Goal: Task Accomplishment & Management: Manage account settings

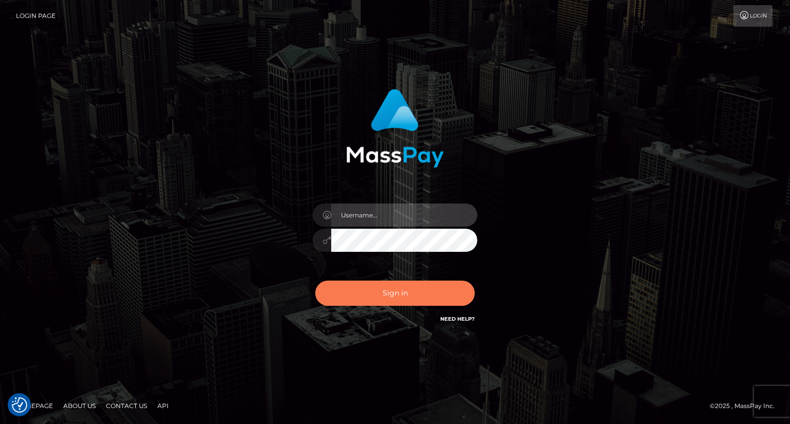
type input "dat.rush"
click at [339, 301] on button "Sign in" at bounding box center [394, 293] width 159 height 25
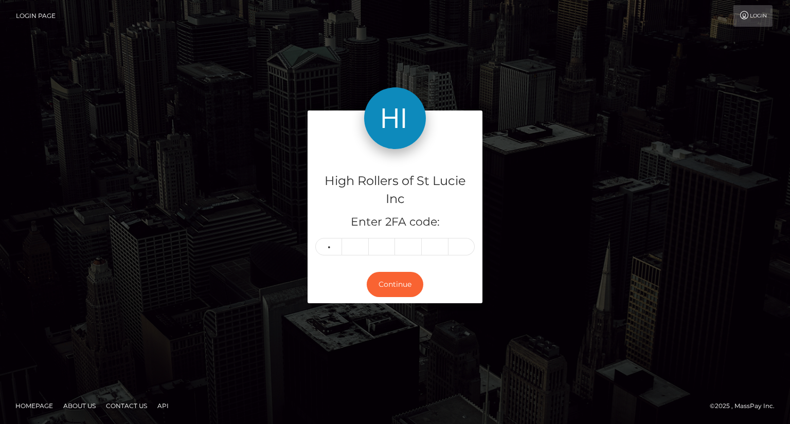
type input "6"
type input "4"
type input "3"
type input "2"
type input "4"
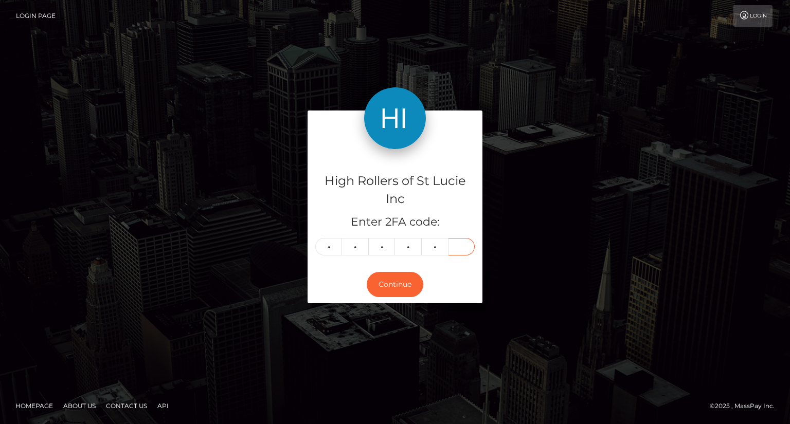
type input "8"
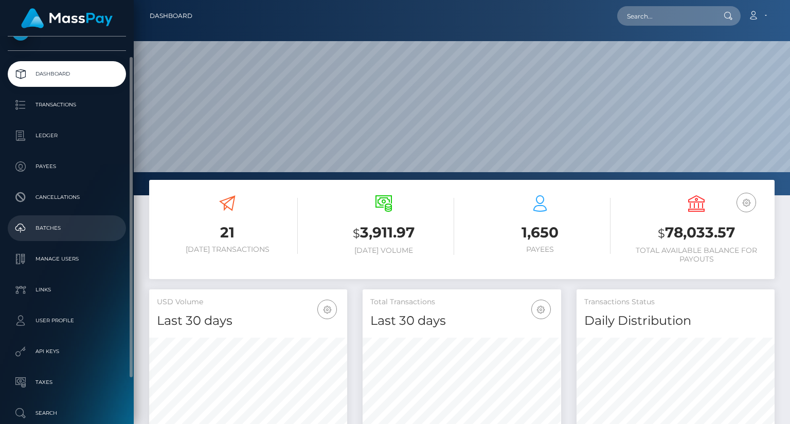
scroll to position [24, 0]
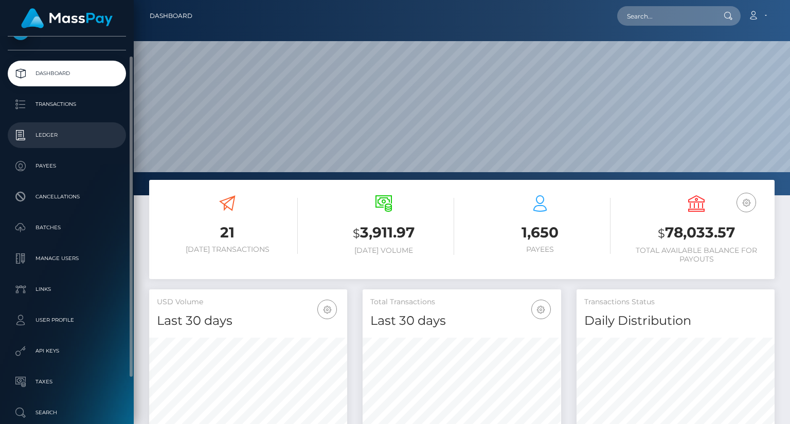
click at [63, 135] on p "Ledger" at bounding box center [67, 135] width 110 height 15
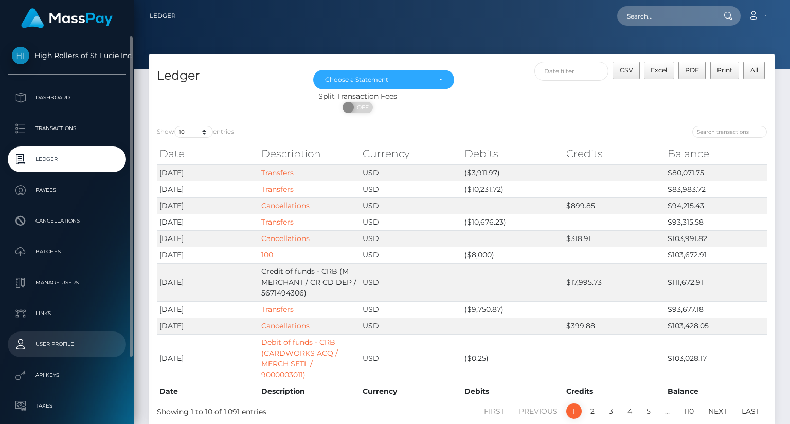
click at [73, 337] on p "User Profile" at bounding box center [67, 344] width 110 height 15
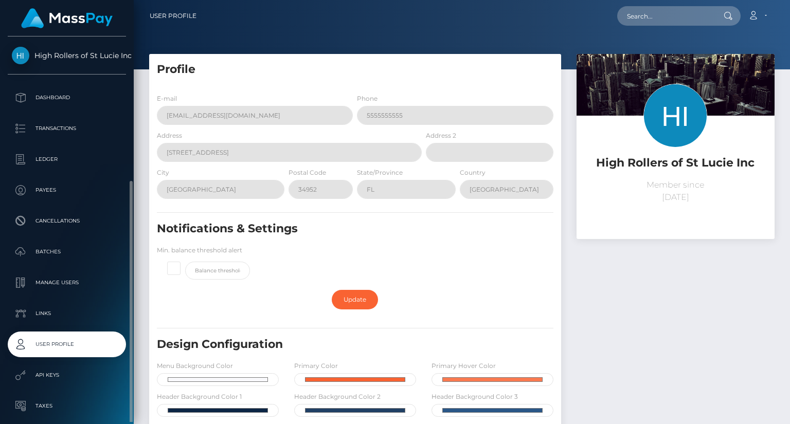
scroll to position [79, 0]
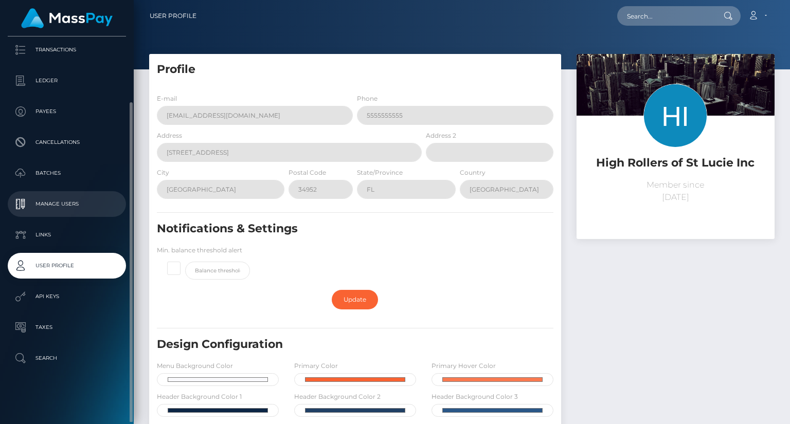
click at [75, 211] on p "Manage Users" at bounding box center [67, 203] width 110 height 15
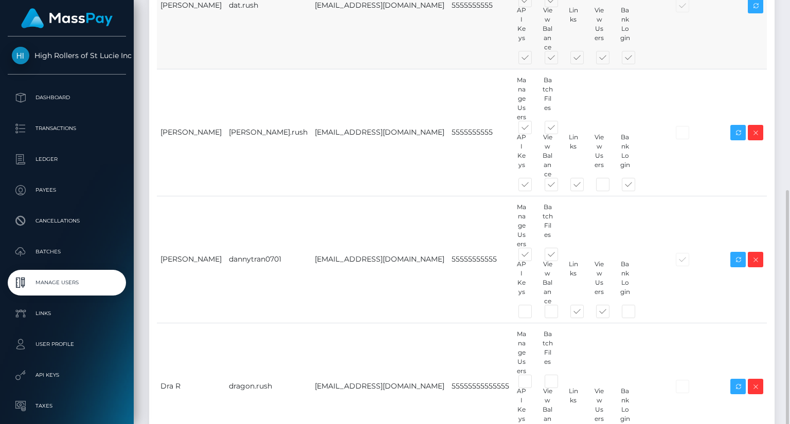
scroll to position [277, 0]
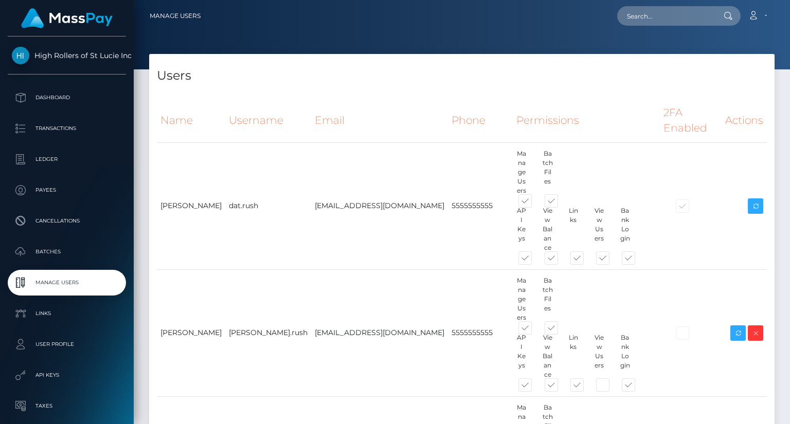
click at [324, 28] on nav "Manage Users Loading... Loading... Account Logout" at bounding box center [462, 16] width 656 height 32
